Goal: Information Seeking & Learning: Learn about a topic

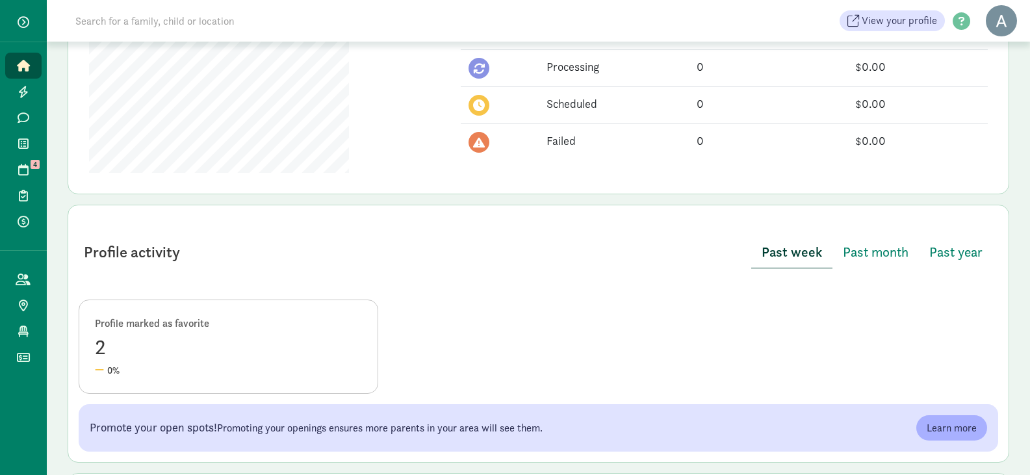
scroll to position [585, 0]
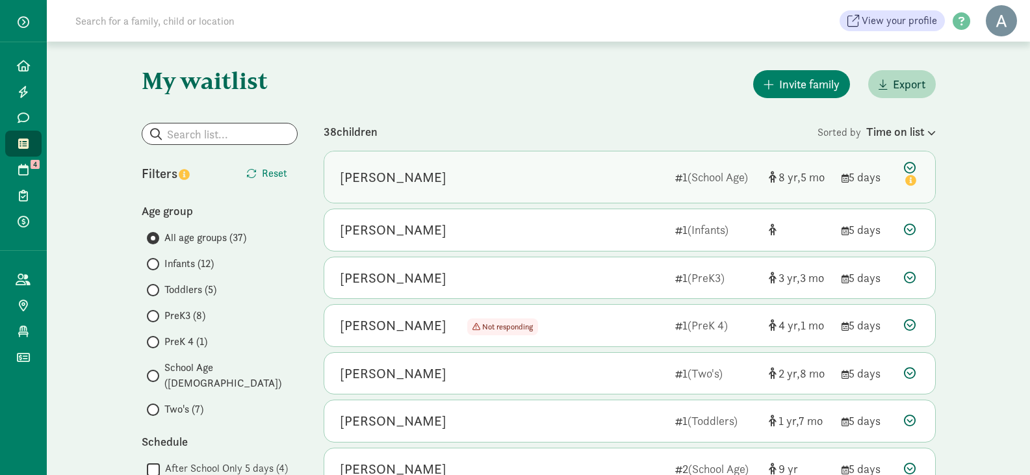
click at [494, 181] on div "Justin Barnes" at bounding box center [502, 177] width 325 height 21
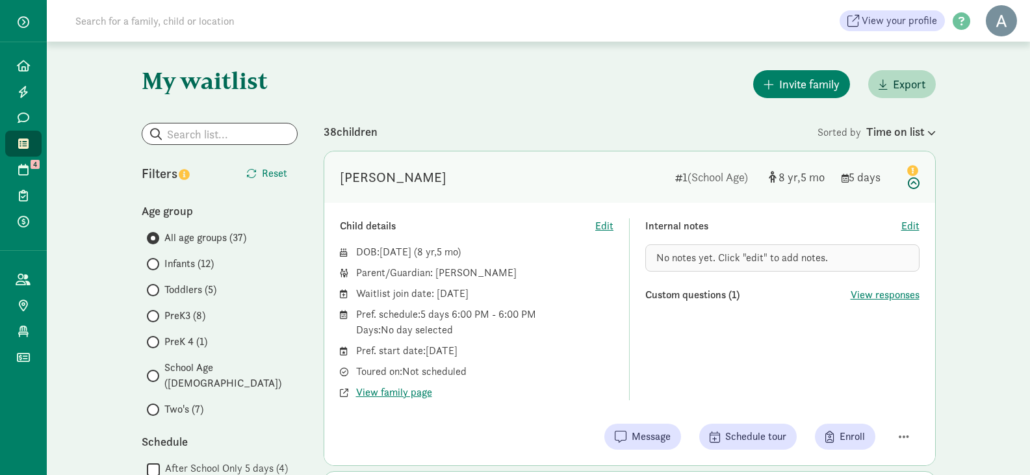
click at [494, 181] on div "Justin Barnes" at bounding box center [502, 177] width 325 height 21
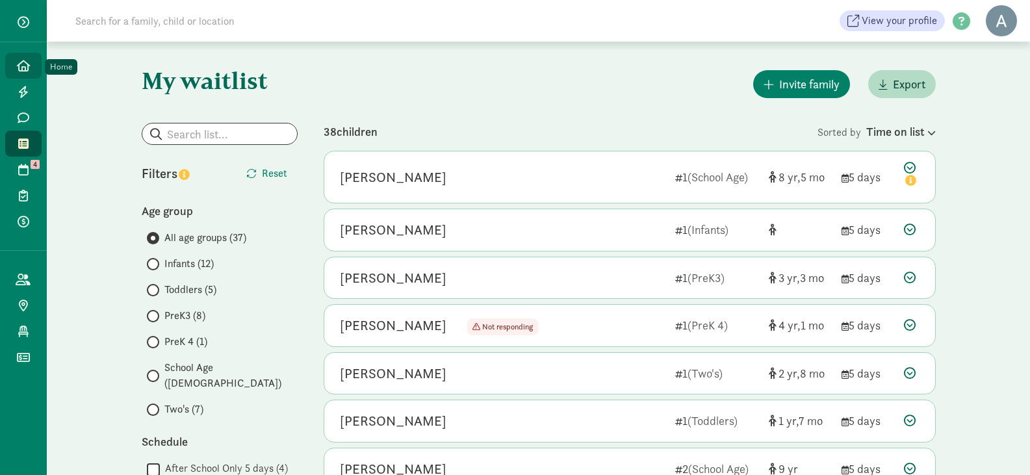
click at [19, 62] on icon at bounding box center [23, 66] width 13 height 12
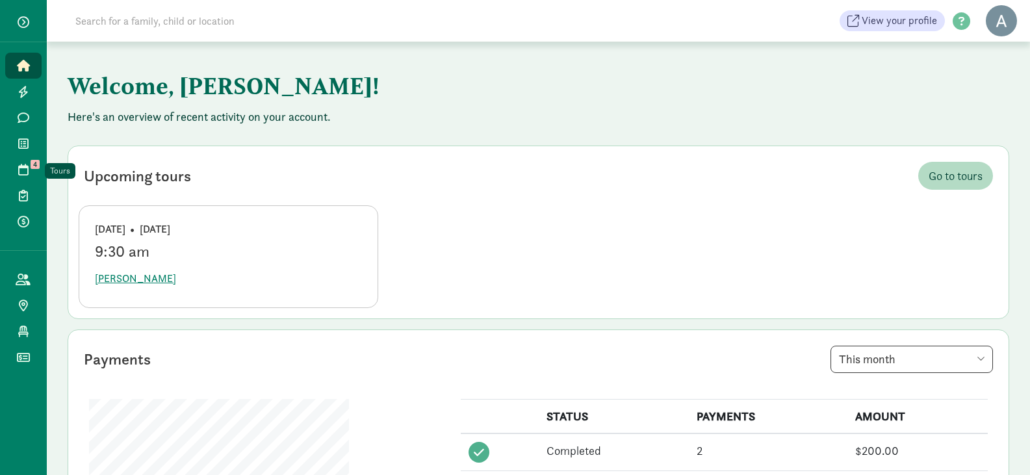
click at [23, 170] on icon at bounding box center [23, 170] width 10 height 12
